Goal: Find specific fact: Find specific fact

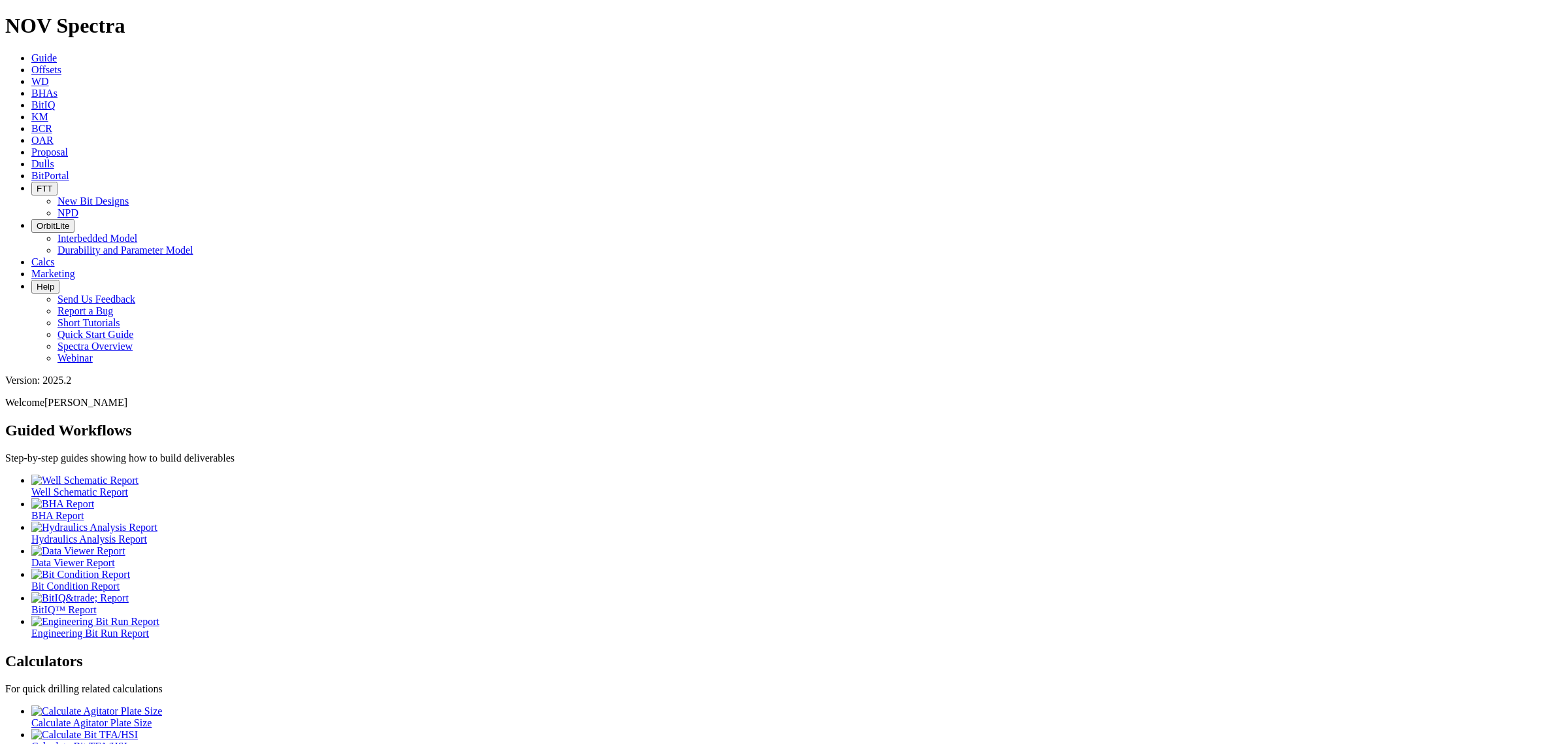
click at [31, 64] on icon at bounding box center [31, 69] width 0 height 11
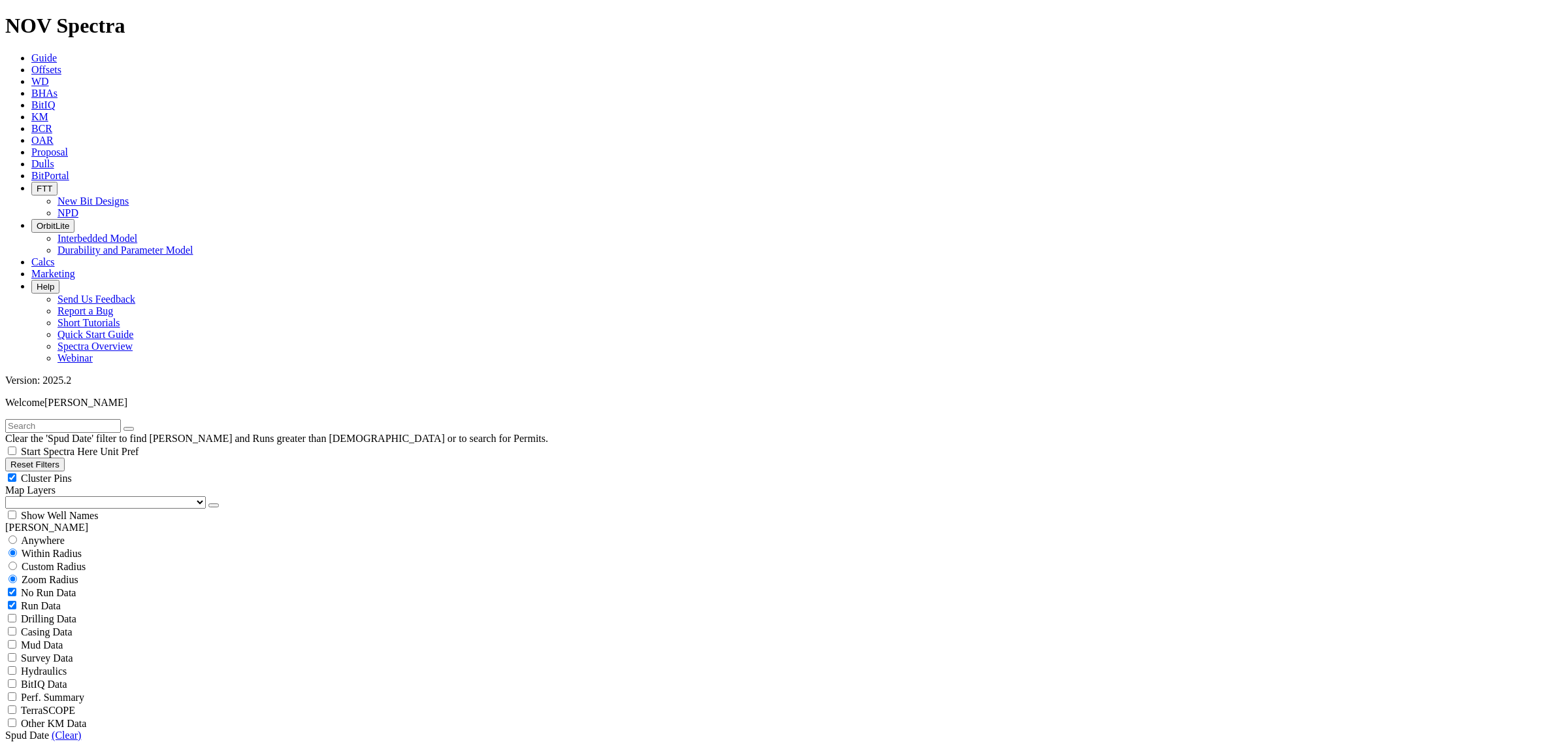
click at [54, 158] on link "Dulls" at bounding box center [43, 163] width 23 height 11
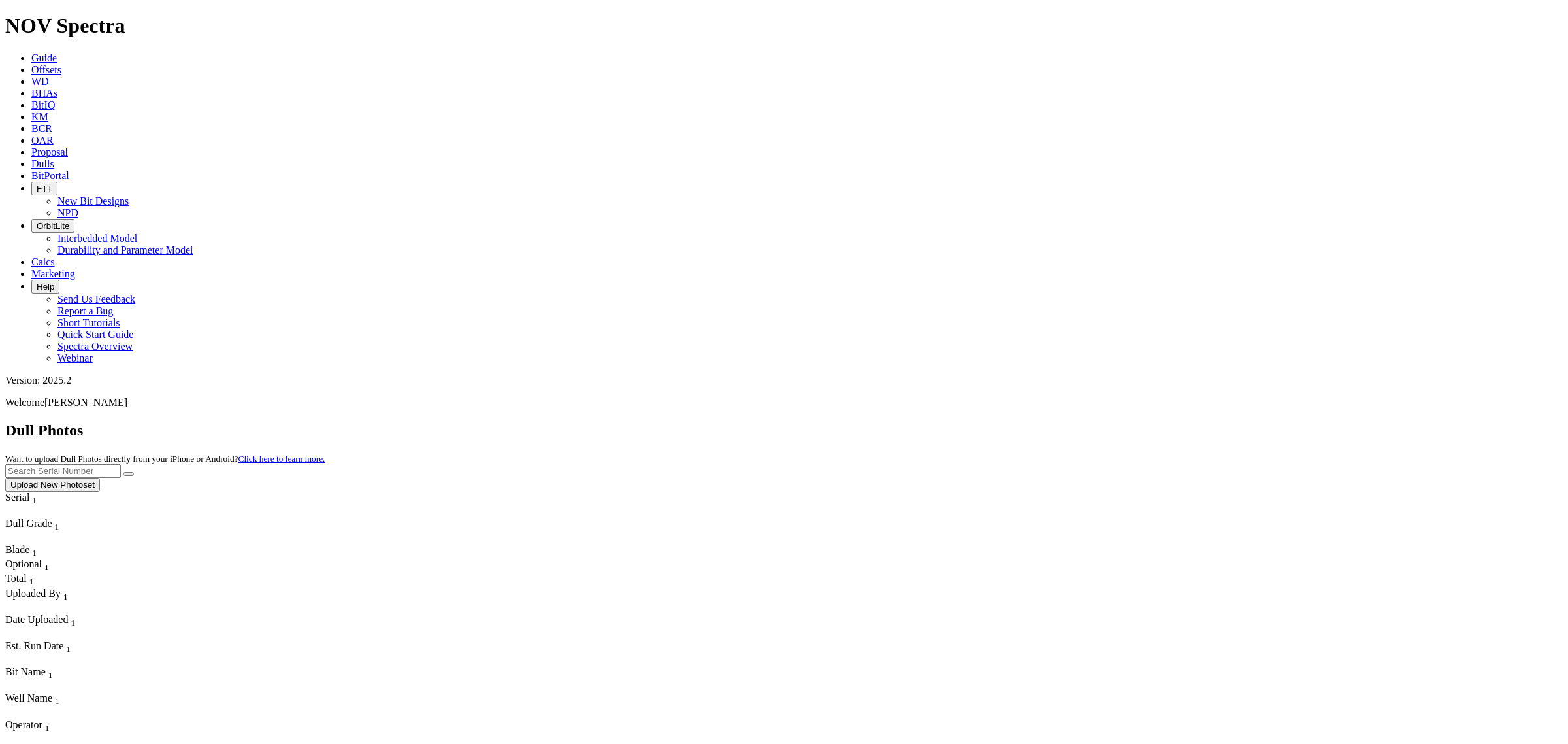
click at [121, 464] on input "text" at bounding box center [63, 471] width 116 height 14
type input "A316224"
click at [129, 474] on icon "submit" at bounding box center [129, 474] width 0 height 0
